Goal: Obtain resource: Download file/media

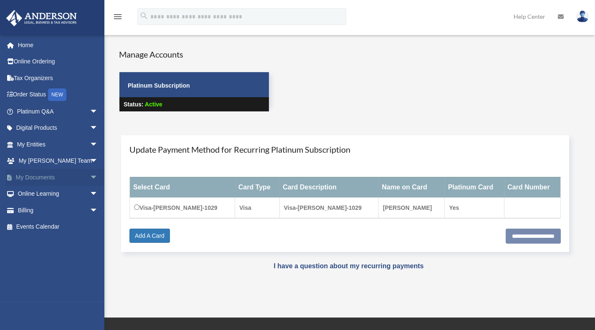
click at [90, 179] on span "arrow_drop_down" at bounding box center [98, 177] width 17 height 17
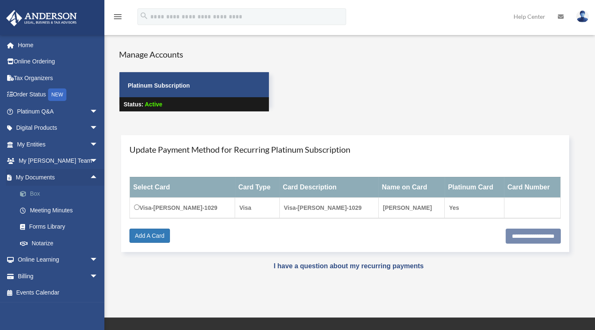
click at [71, 196] on link "Box" at bounding box center [61, 194] width 99 height 17
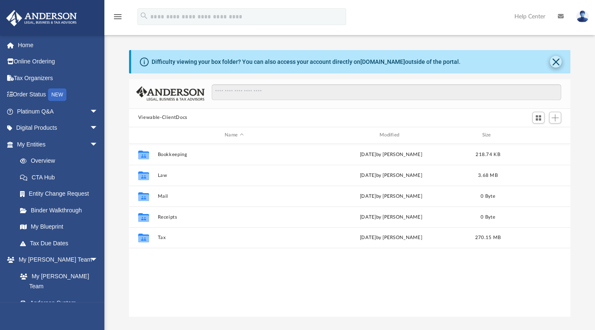
scroll to position [184, 435]
click at [556, 62] on button "Close" at bounding box center [556, 62] width 12 height 12
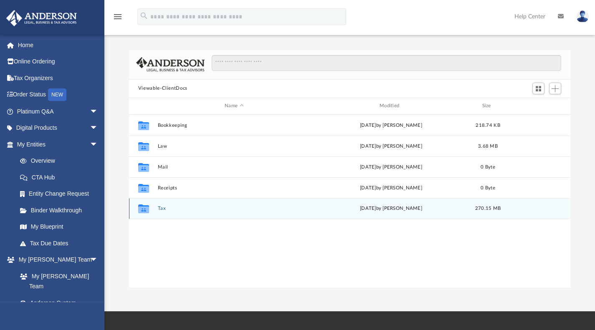
click at [161, 207] on button "Tax" at bounding box center [234, 208] width 153 height 5
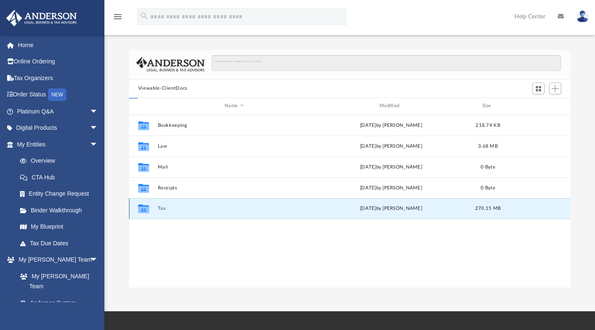
click at [161, 207] on button "Tax" at bounding box center [234, 208] width 153 height 5
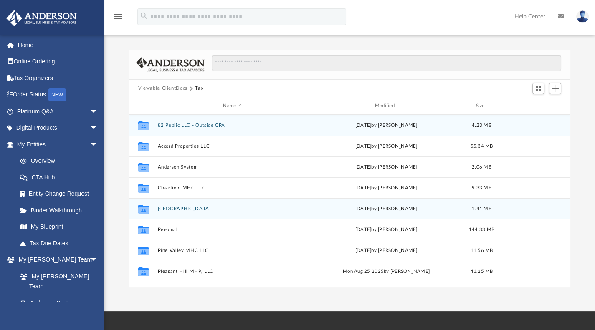
scroll to position [15, 0]
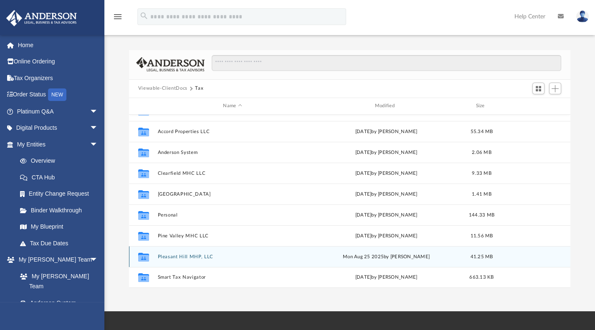
click at [199, 257] on button "Pleasant Hill MHP, LLC" at bounding box center [233, 256] width 150 height 5
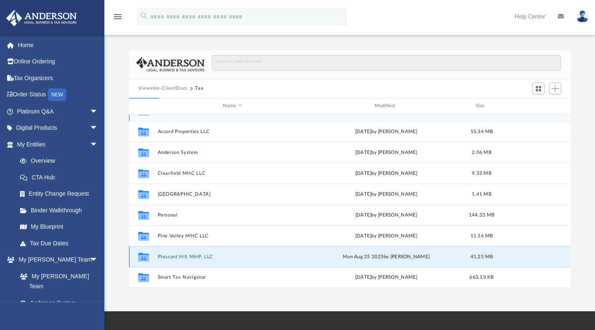
scroll to position [0, 0]
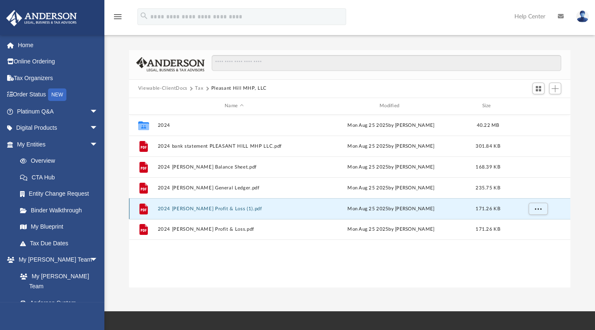
click at [201, 209] on button "2024 [PERSON_NAME] Profit & Loss (1).pdf" at bounding box center [234, 208] width 153 height 5
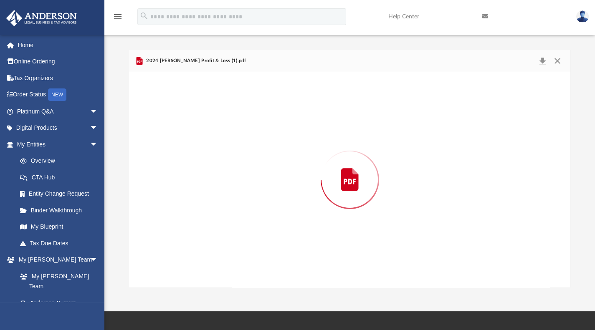
click at [201, 209] on div "Preview" at bounding box center [350, 180] width 442 height 216
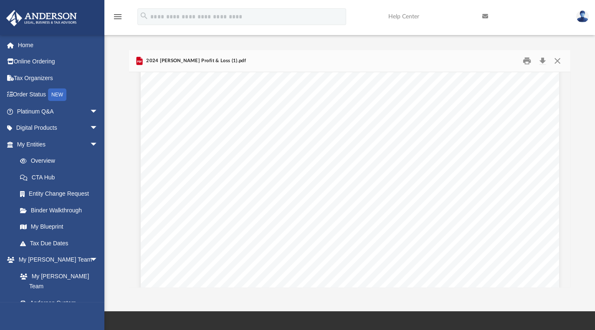
scroll to position [114, 0]
click at [303, 123] on span "Page 1" at bounding box center [303, 122] width 1 height 5
click at [399, 121] on div "Jan - Dec 24 Jan - Dec 23 Ordinary Income/Expense Income rental Income 50,934.0…" at bounding box center [350, 236] width 419 height 542
click at [410, 123] on span "5,588.52" at bounding box center [415, 122] width 21 height 5
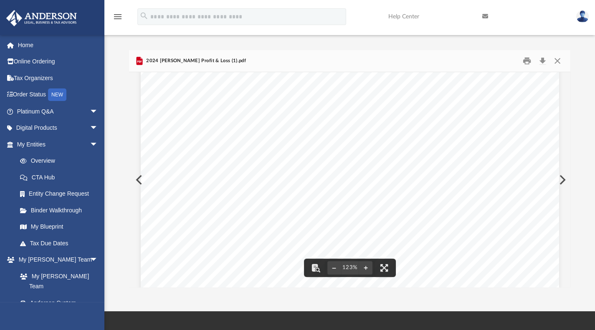
click at [412, 123] on span "5,588.52" at bounding box center [415, 122] width 21 height 5
click at [343, 121] on div "Jan - Dec 24 Jan - Dec 23 Ordinary Income/Expense Income rental Income 50,934.0…" at bounding box center [350, 236] width 419 height 542
click at [289, 124] on span "Mortgage Expense" at bounding box center [278, 122] width 49 height 5
click at [290, 122] on span "Mortgage Expense" at bounding box center [278, 122] width 49 height 5
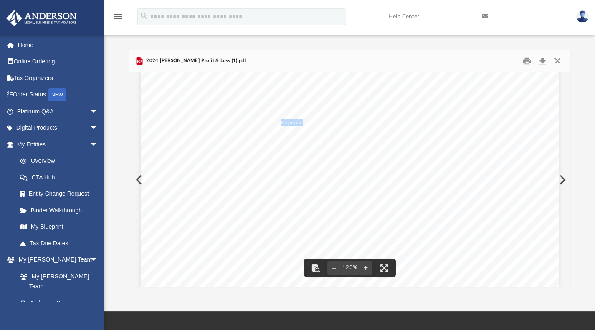
click at [290, 122] on span "Mortgage Expense" at bounding box center [278, 122] width 49 height 5
click at [410, 116] on span "13,000.00" at bounding box center [414, 115] width 24 height 5
click at [401, 125] on div "Jan - Dec 24 Jan - Dec 23 Ordinary Income/Expense Income rental Income 50,934.0…" at bounding box center [350, 236] width 419 height 542
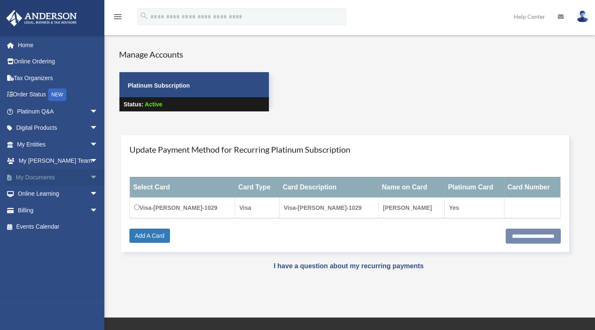
click at [90, 179] on span "arrow_drop_down" at bounding box center [98, 177] width 17 height 17
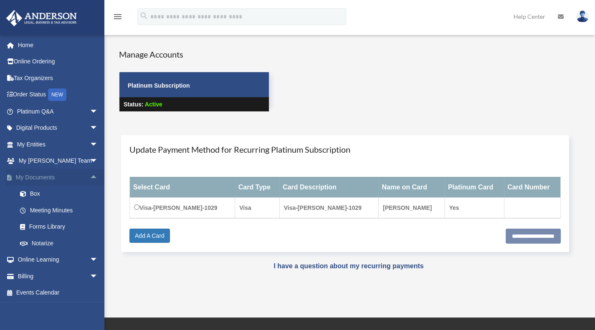
click at [90, 179] on span "arrow_drop_up" at bounding box center [98, 177] width 17 height 17
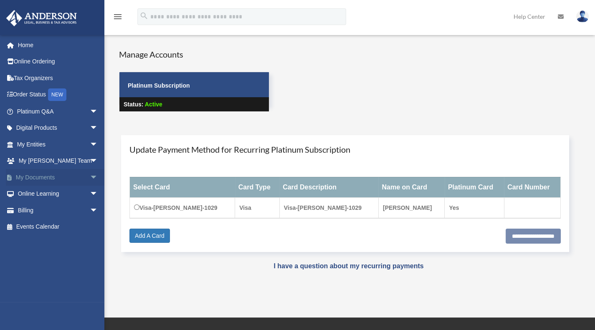
click at [90, 179] on span "arrow_drop_down" at bounding box center [98, 177] width 17 height 17
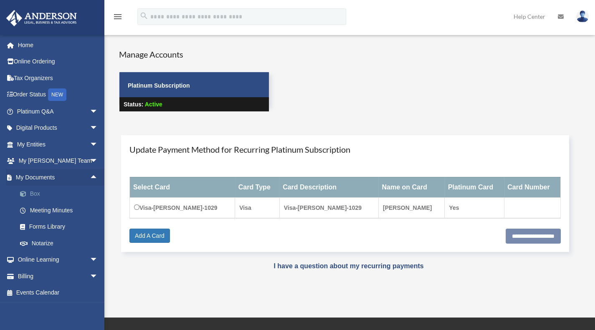
click at [54, 196] on link "Box" at bounding box center [61, 194] width 99 height 17
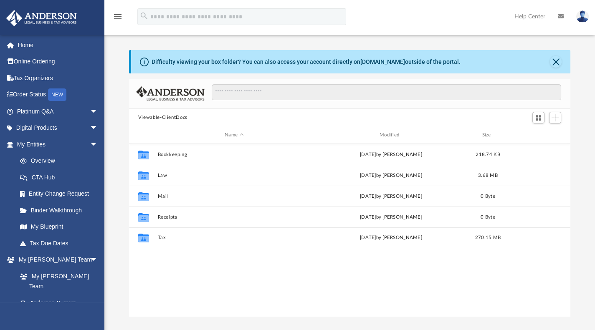
scroll to position [184, 435]
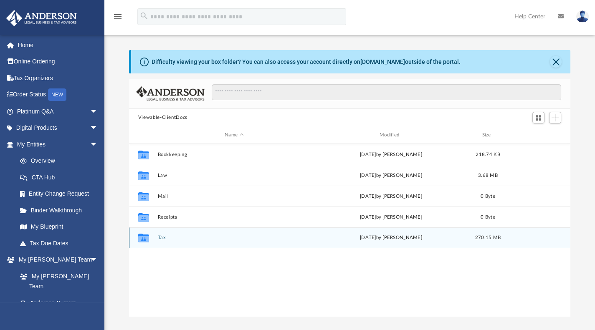
click at [161, 236] on button "Tax" at bounding box center [234, 237] width 153 height 5
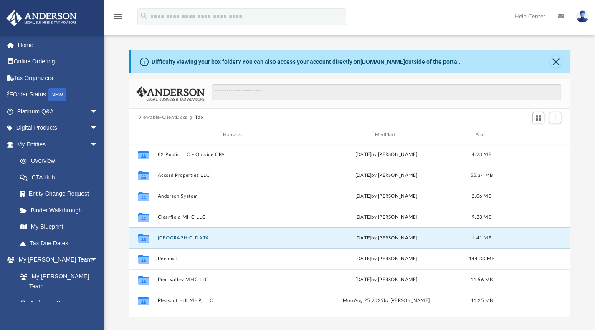
click at [161, 236] on button "Hollister Heights" at bounding box center [233, 237] width 150 height 5
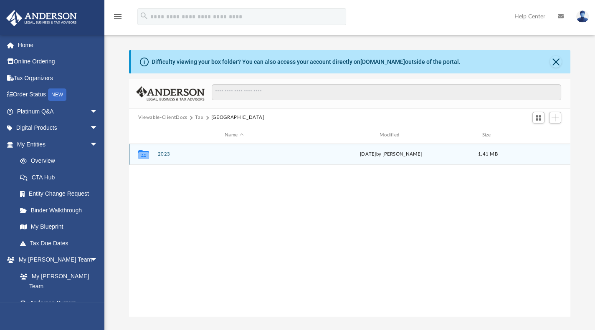
click at [157, 157] on div "Collaborated Folder 2023 Thu Jun 5 2025 by Tiffany Smyth 1.41 MB" at bounding box center [350, 154] width 442 height 21
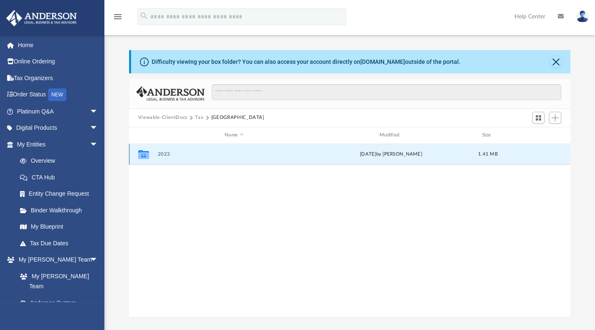
click at [157, 157] on div "Collaborated Folder 2023 Thu Jun 5 2025 by Tiffany Smyth 1.41 MB" at bounding box center [350, 154] width 442 height 21
click at [165, 153] on button "2023" at bounding box center [234, 154] width 153 height 5
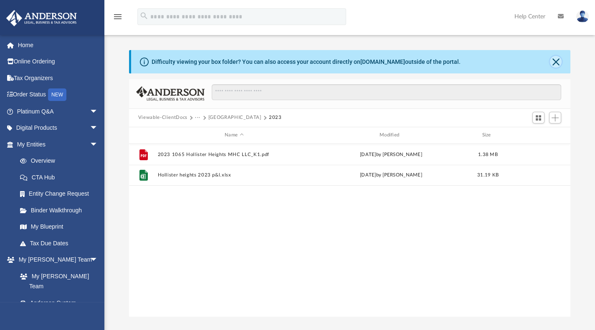
click at [557, 59] on button "Close" at bounding box center [556, 62] width 12 height 12
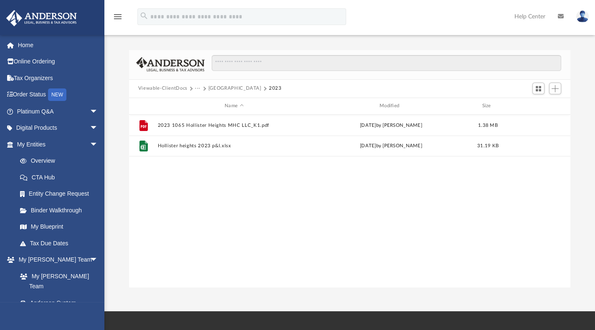
click at [263, 88] on span at bounding box center [265, 89] width 4 height 4
click at [263, 89] on span at bounding box center [265, 89] width 4 height 4
click at [204, 90] on span "···" at bounding box center [201, 89] width 13 height 8
click at [193, 89] on span "Viewable-ClientDocs" at bounding box center [166, 89] width 57 height 8
click at [191, 89] on span at bounding box center [191, 89] width 4 height 4
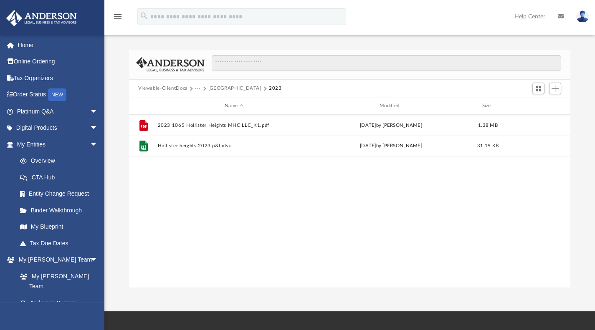
click at [205, 89] on span "···" at bounding box center [201, 89] width 13 height 8
click at [181, 91] on button "Viewable-ClientDocs" at bounding box center [162, 89] width 49 height 8
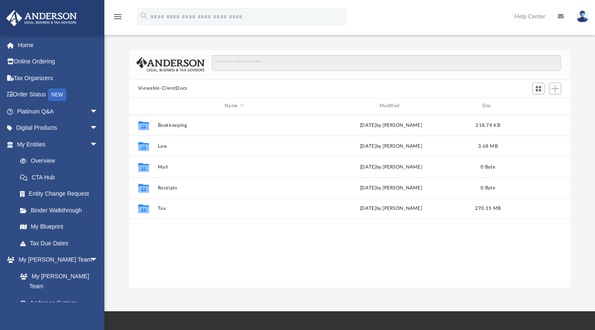
click at [177, 90] on button "Viewable-ClientDocs" at bounding box center [162, 89] width 49 height 8
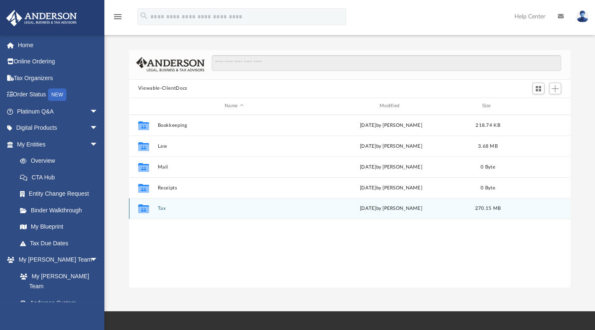
click at [157, 204] on div "Collaborated Folder Tax Tue Sep 2 2025 by Hebe Wang 270.15 MB" at bounding box center [350, 208] width 442 height 21
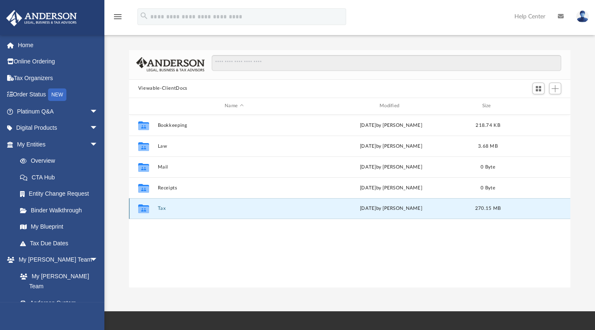
click at [144, 209] on icon "grid" at bounding box center [143, 210] width 11 height 7
click at [159, 209] on button "Tax" at bounding box center [234, 208] width 153 height 5
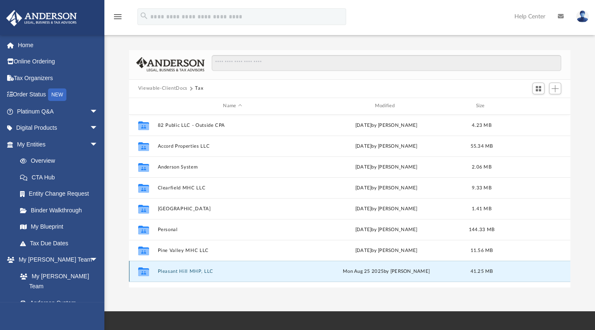
click at [179, 271] on button "Pleasant Hill MHP, LLC" at bounding box center [233, 271] width 150 height 5
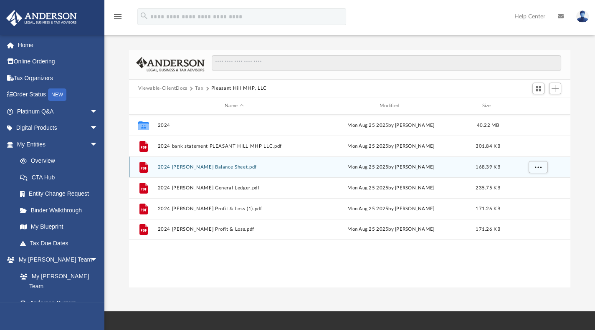
click at [202, 167] on button "2024 Plesant Hill Balance Sheet.pdf" at bounding box center [234, 166] width 153 height 5
